Goal: Transaction & Acquisition: Purchase product/service

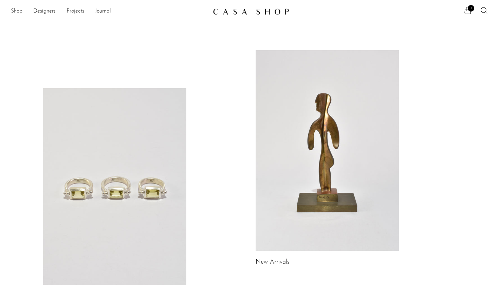
click at [13, 12] on link "Shop" at bounding box center [17, 11] width 12 height 9
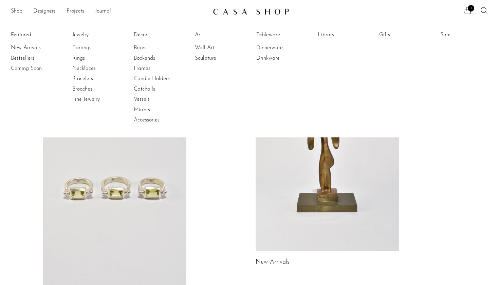
click at [89, 48] on link "Earrings" at bounding box center [97, 47] width 51 height 7
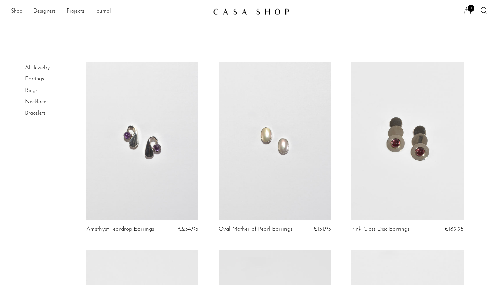
click at [469, 11] on span "1" at bounding box center [471, 8] width 6 height 6
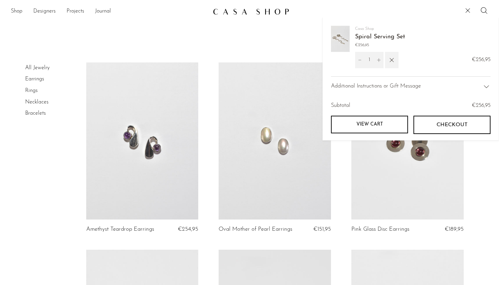
click at [452, 129] on button "Checkout" at bounding box center [451, 125] width 77 height 18
click at [390, 124] on link "View cart" at bounding box center [369, 125] width 77 height 18
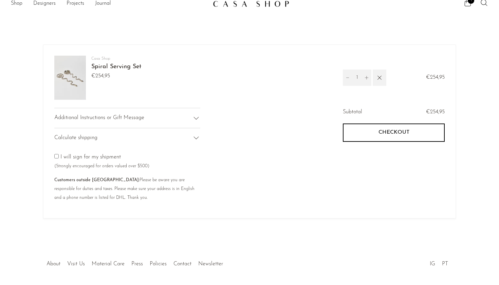
scroll to position [10, 0]
